Goal: Register for event/course

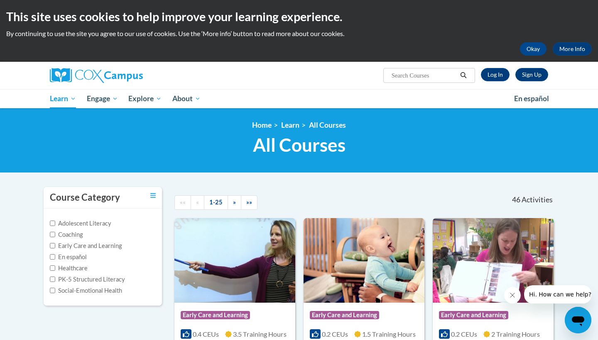
click at [524, 46] on button "Okay" at bounding box center [533, 48] width 27 height 13
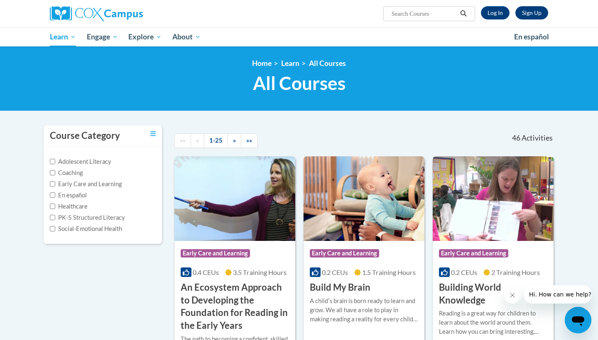
click at [538, 12] on link "Sign Up" at bounding box center [531, 12] width 33 height 13
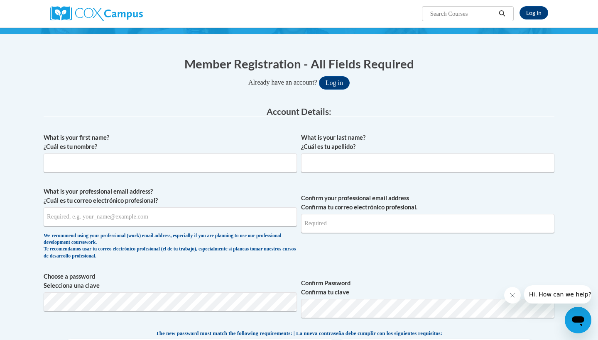
scroll to position [122, 0]
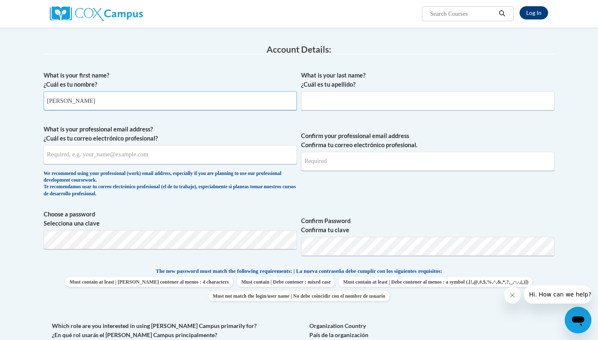
type input "Erica"
type input "Wiggins"
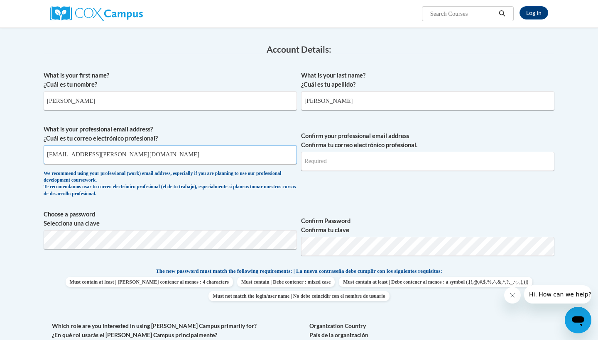
type input "erwiggins@claflin.edu"
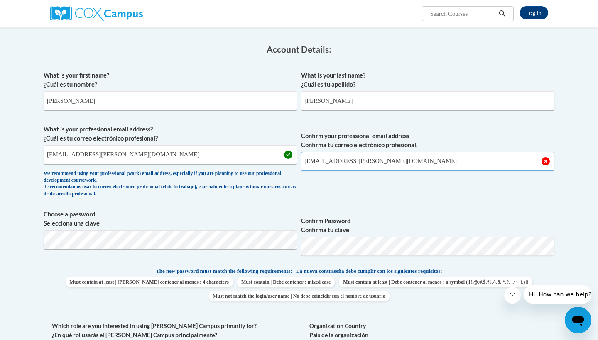
type input "erwiggins@claflin.edu"
click at [140, 152] on input "erwiggins@claflin.edu" at bounding box center [170, 154] width 253 height 19
click at [356, 203] on div "What is your first name? ¿Cuál es tu nombre? Erica What is your last name? ¿Cuá…" at bounding box center [299, 256] width 511 height 379
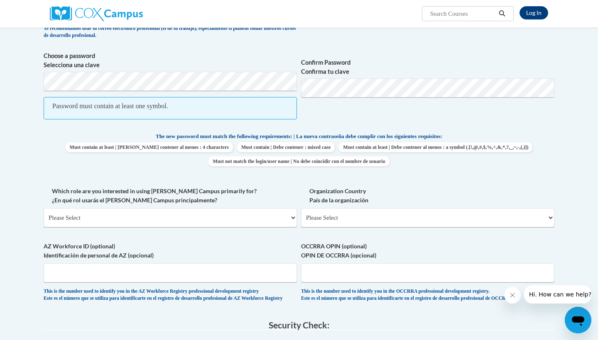
scroll to position [291, 0]
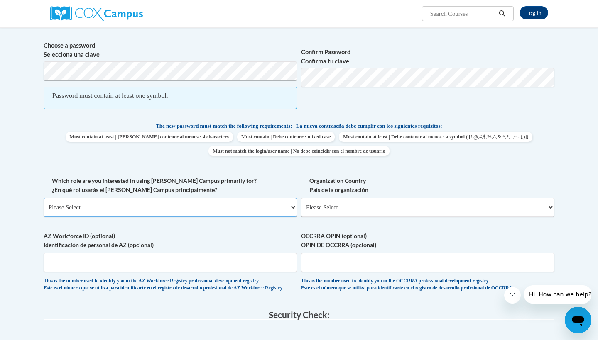
select select "fbf2d438-af2f-41f8-98f1-81c410e29de3"
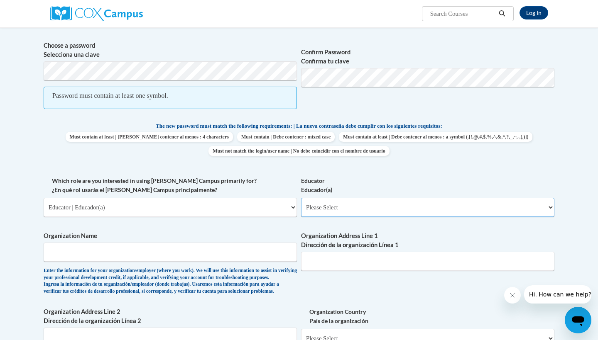
select select "8e40623d-54d0-45cd-9f92-5df65cd3f8cf"
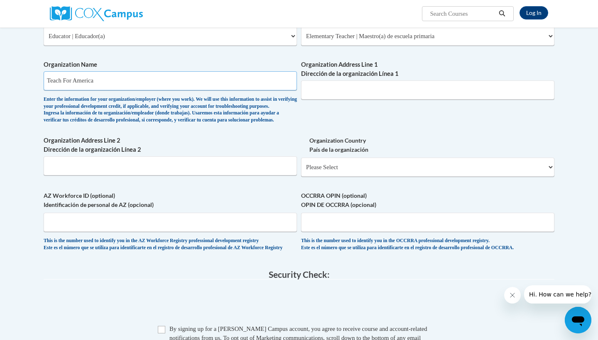
scroll to position [462, 0]
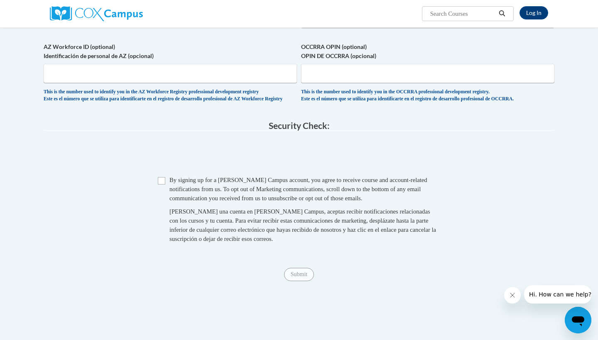
type input "Teach For America"
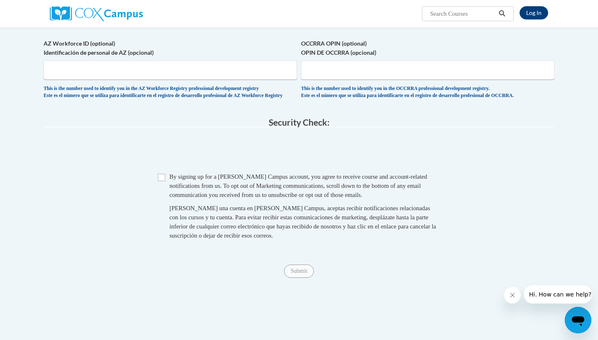
scroll to position [628, 0]
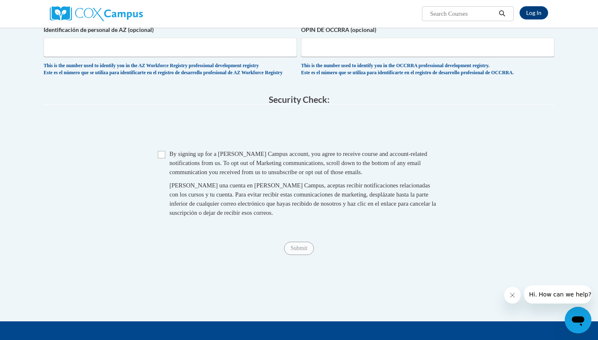
scroll to position [676, 0]
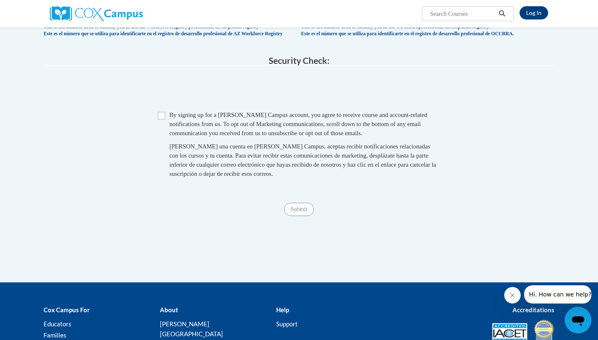
click at [161, 132] on span "Checkbox By signing up for a Cox Campus account, you agree to receive course an…" at bounding box center [299, 148] width 282 height 76
click at [160, 120] on input "Checkbox" at bounding box center [161, 115] width 7 height 7
checkbox input "true"
click at [301, 213] on span "Submit" at bounding box center [299, 209] width 30 height 7
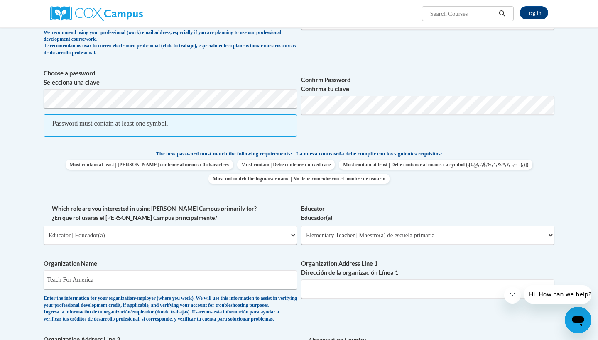
scroll to position [257, 0]
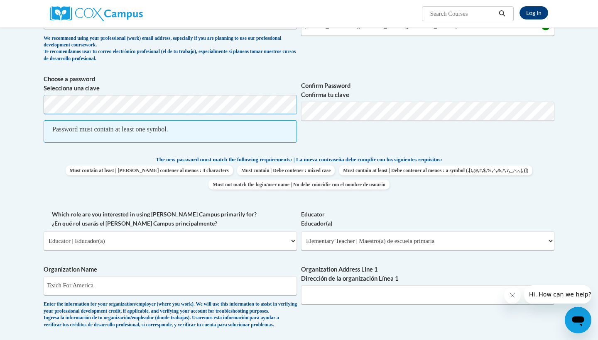
click at [42, 91] on div "Member Registration - All Fields Required Already have an account? Log in Prefe…" at bounding box center [298, 250] width 523 height 803
click at [438, 140] on span "Confirm Password Confirma tu clave" at bounding box center [427, 113] width 253 height 76
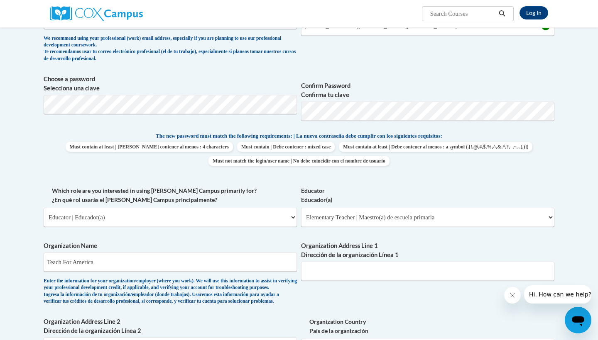
click at [393, 76] on span "Confirm Password Confirma tu clave" at bounding box center [427, 101] width 253 height 53
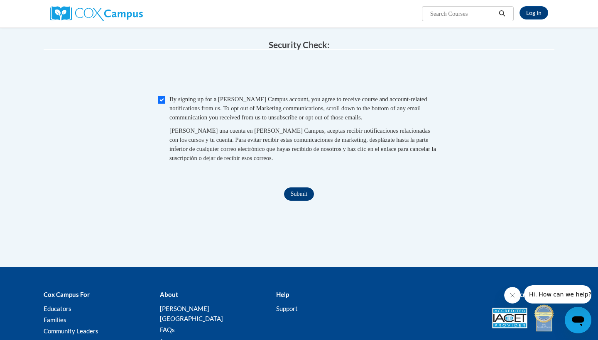
click at [308, 201] on input "Submit" at bounding box center [299, 194] width 30 height 13
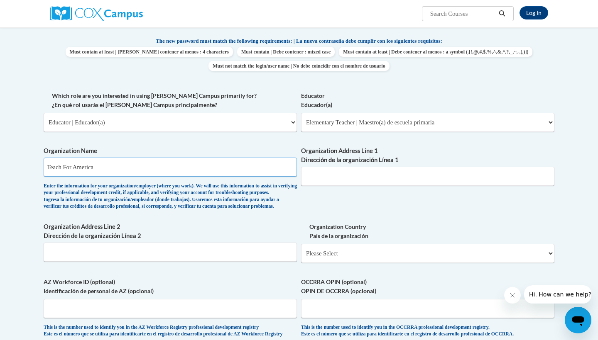
click at [149, 159] on input "Teach For America" at bounding box center [170, 167] width 253 height 19
type input "T"
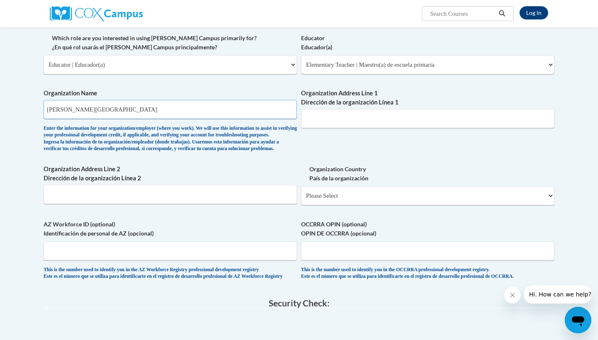
scroll to position [405, 0]
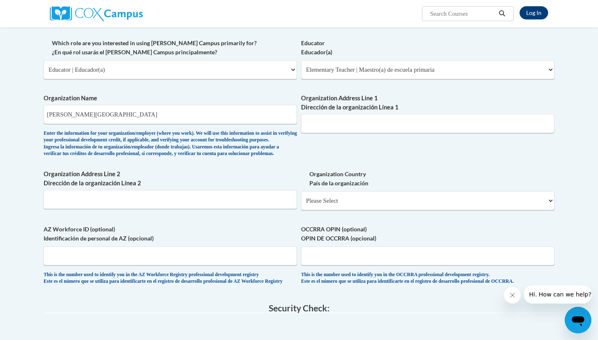
click at [351, 101] on label "Organization Address Line 1 Dirección de la organización Línea 1" at bounding box center [427, 103] width 253 height 18
click at [351, 114] on input "Organization Address Line 1 Dirección de la organización Línea 1" at bounding box center [427, 123] width 253 height 19
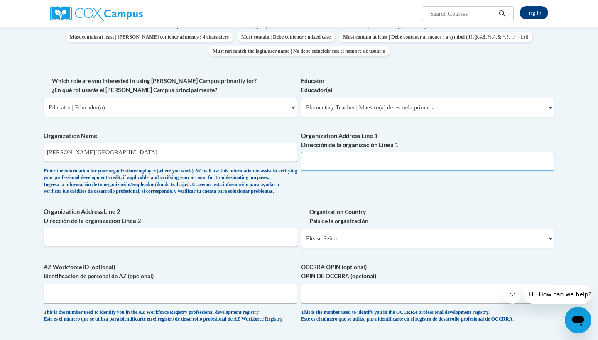
scroll to position [389, 0]
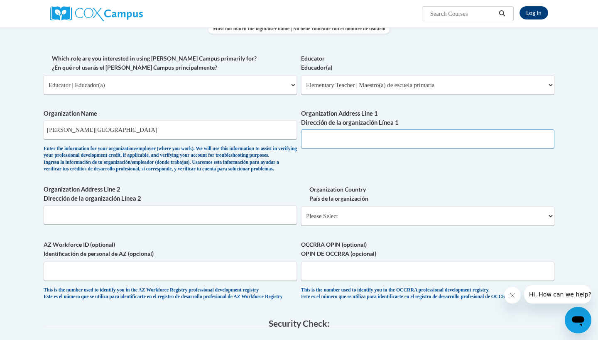
click at [329, 134] on input "Organization Address Line 1 Dirección de la organización Línea 1" at bounding box center [427, 139] width 253 height 19
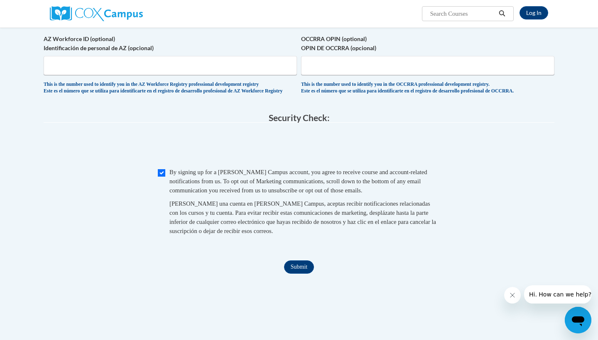
scroll to position [352, 0]
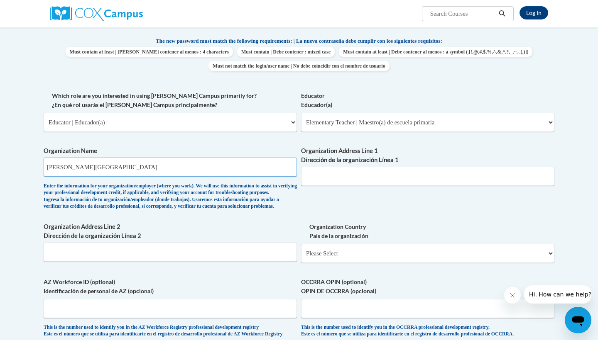
click at [244, 158] on input "Thelma R. Parks Elementary School" at bounding box center [170, 167] width 253 height 19
drag, startPoint x: 244, startPoint y: 157, endPoint x: 153, endPoint y: 166, distance: 91.4
click at [153, 166] on input "Thelma R. Parks Elementary School" at bounding box center [170, 167] width 253 height 19
type input "Teach For America"
click at [323, 181] on div "Organization Address Line 1 Dirección de la organización Línea 1" at bounding box center [427, 170] width 253 height 46
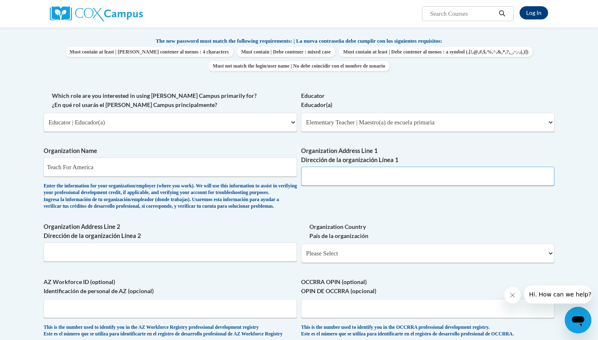
click at [318, 170] on input "Organization Address Line 1 Dirección de la organización Línea 1" at bounding box center [427, 176] width 253 height 19
paste input "4747 N 32nd St Ste 130"
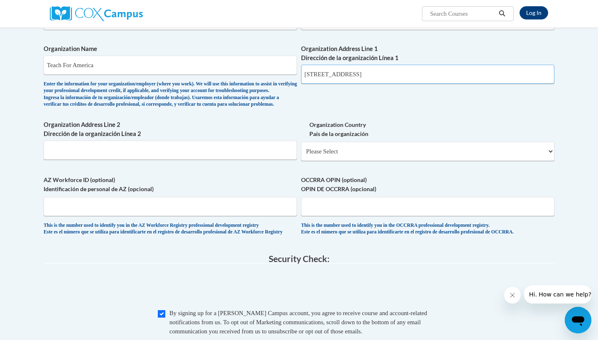
type input "4747 N 32nd St Ste 130"
type input "Phoenix, AZ 85018"
select select "ad49bcad-a171-4b2e-b99c-48b446064914"
select select
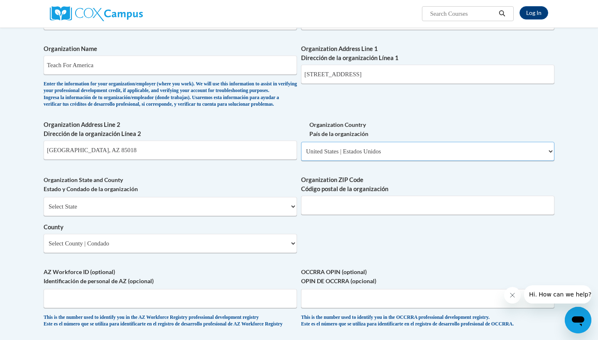
scroll to position [489, 0]
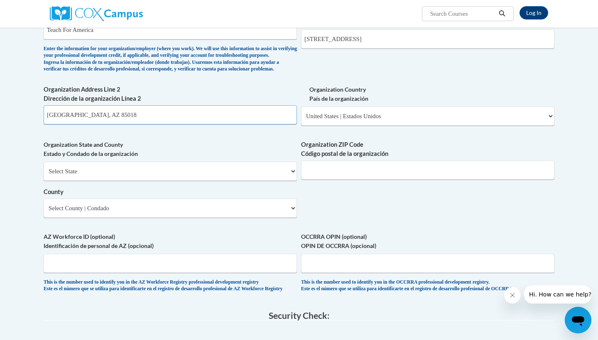
click at [177, 120] on input "Phoenix, AZ 85018" at bounding box center [170, 114] width 253 height 19
type input "P"
type input "85018"
select select "Arizona"
click at [166, 210] on select "County" at bounding box center [170, 208] width 253 height 19
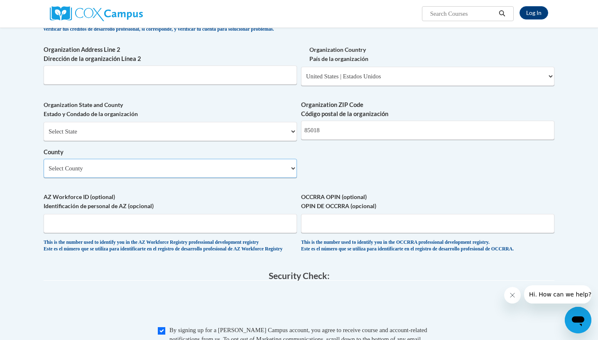
scroll to position [530, 0]
select select "Maricopa"
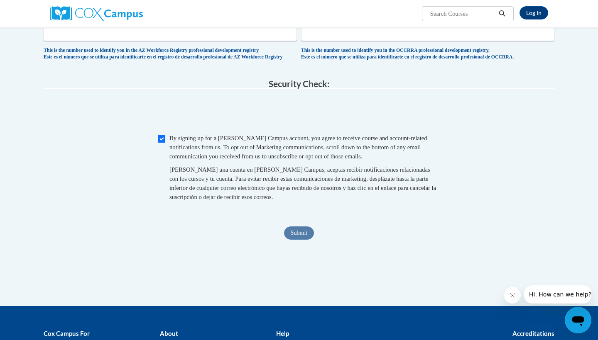
scroll to position [743, 0]
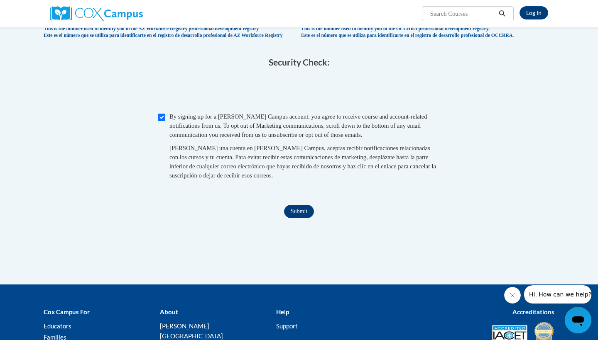
click at [298, 214] on input "Submit" at bounding box center [299, 211] width 30 height 13
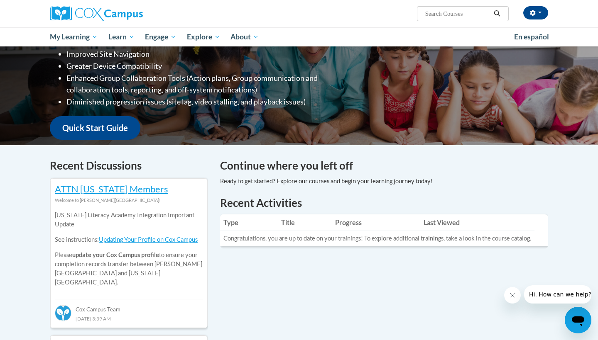
scroll to position [161, 0]
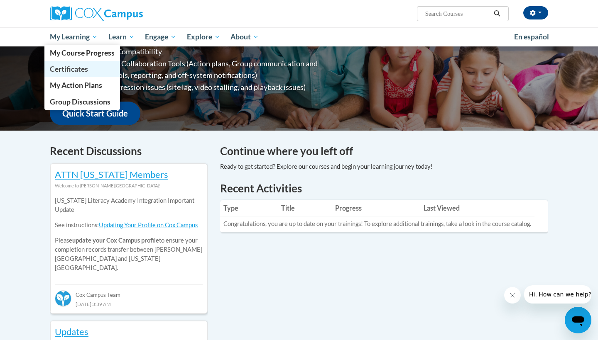
click at [74, 70] on span "Certificates" at bounding box center [69, 69] width 38 height 9
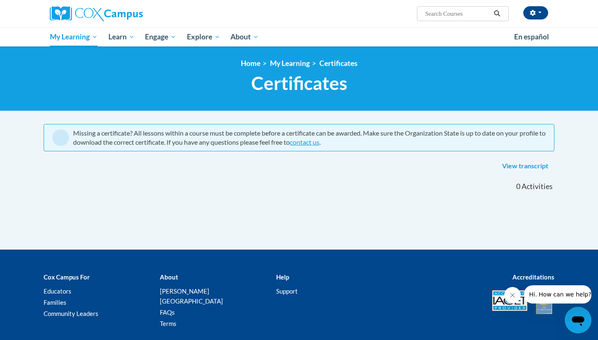
click at [433, 10] on input "Search..." at bounding box center [457, 14] width 66 height 10
type input "systematic and explicit phonics instruction"
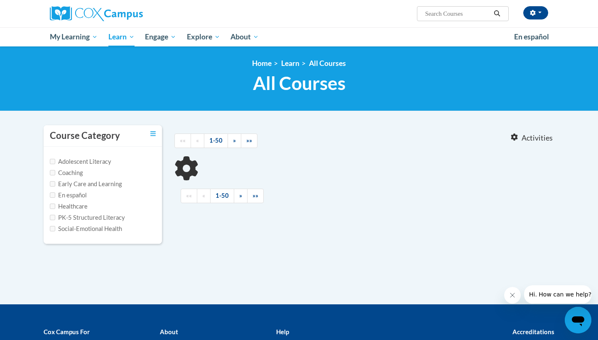
type input "systematic and explicit phonics instruction"
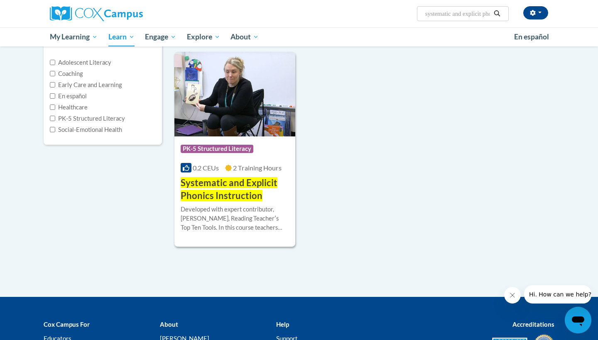
scroll to position [183, 0]
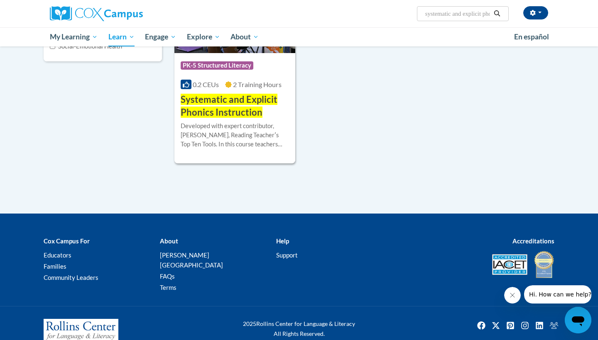
click at [219, 59] on div "Course Category: PK-5 Structured Literacy" at bounding box center [235, 66] width 108 height 19
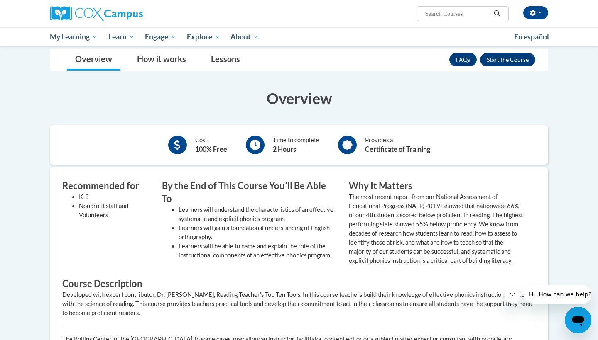
scroll to position [20, 0]
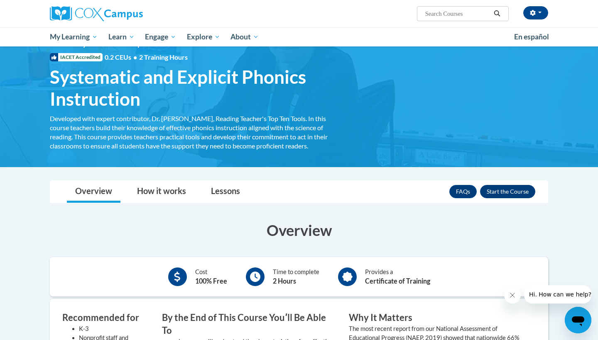
click at [522, 188] on button "Enroll" at bounding box center [507, 191] width 55 height 13
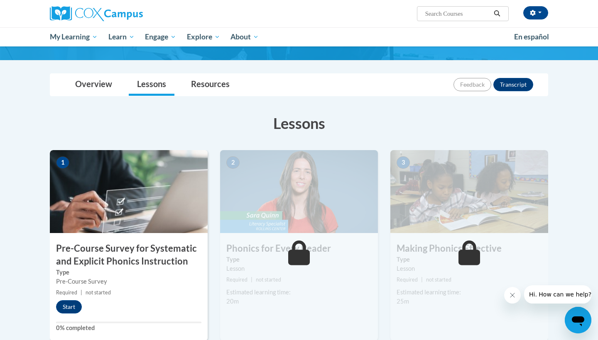
scroll to position [189, 0]
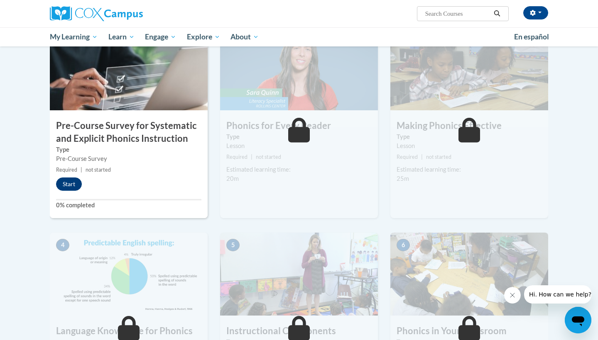
click at [67, 180] on button "Start" at bounding box center [69, 184] width 26 height 13
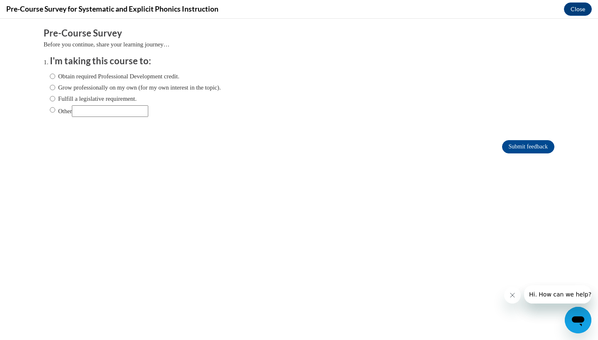
scroll to position [0, 0]
click at [111, 76] on label "Obtain required Professional Development credit." at bounding box center [115, 76] width 130 height 9
click at [55, 76] on input "Obtain required Professional Development credit." at bounding box center [52, 76] width 5 height 9
radio input "true"
click at [112, 86] on label "Grow professionally on my own (for my own interest in the topic)." at bounding box center [135, 87] width 171 height 9
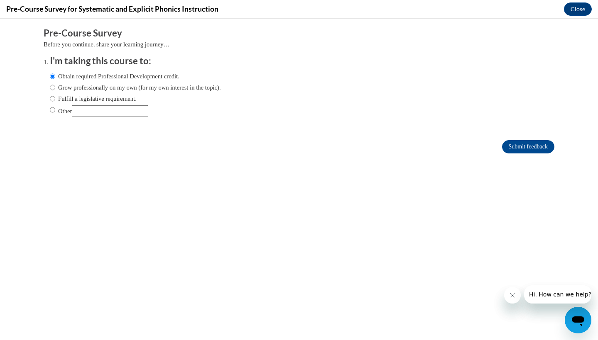
click at [55, 86] on input "Grow professionally on my own (for my own interest in the topic)." at bounding box center [52, 87] width 5 height 9
radio input "true"
click at [107, 78] on label "Obtain required Professional Development credit." at bounding box center [115, 76] width 130 height 9
click at [55, 78] on input "Obtain required Professional Development credit." at bounding box center [52, 76] width 5 height 9
radio input "true"
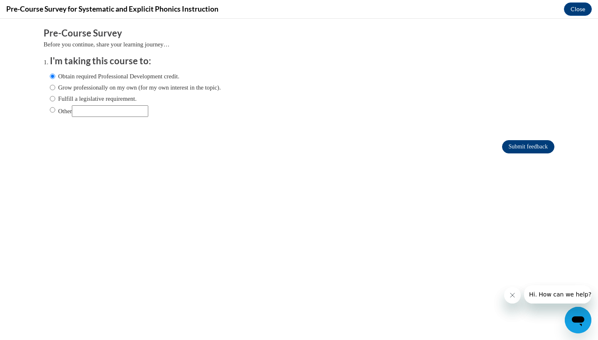
click at [513, 142] on input "Submit feedback" at bounding box center [528, 146] width 52 height 13
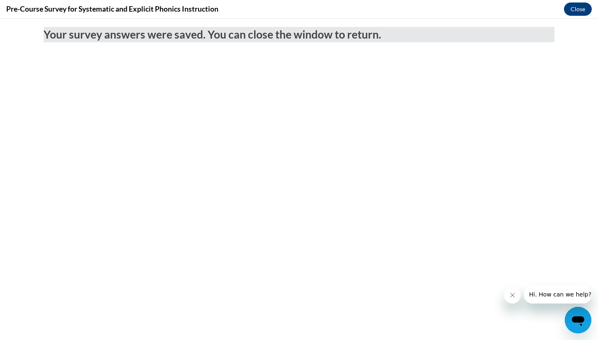
click at [568, 11] on button "Close" at bounding box center [578, 8] width 28 height 13
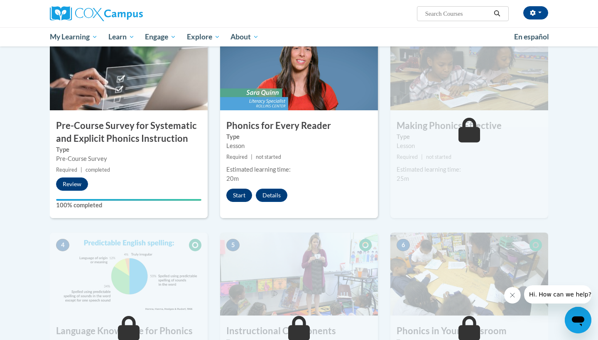
click at [238, 193] on button "Start" at bounding box center [239, 195] width 26 height 13
